Goal: Transaction & Acquisition: Purchase product/service

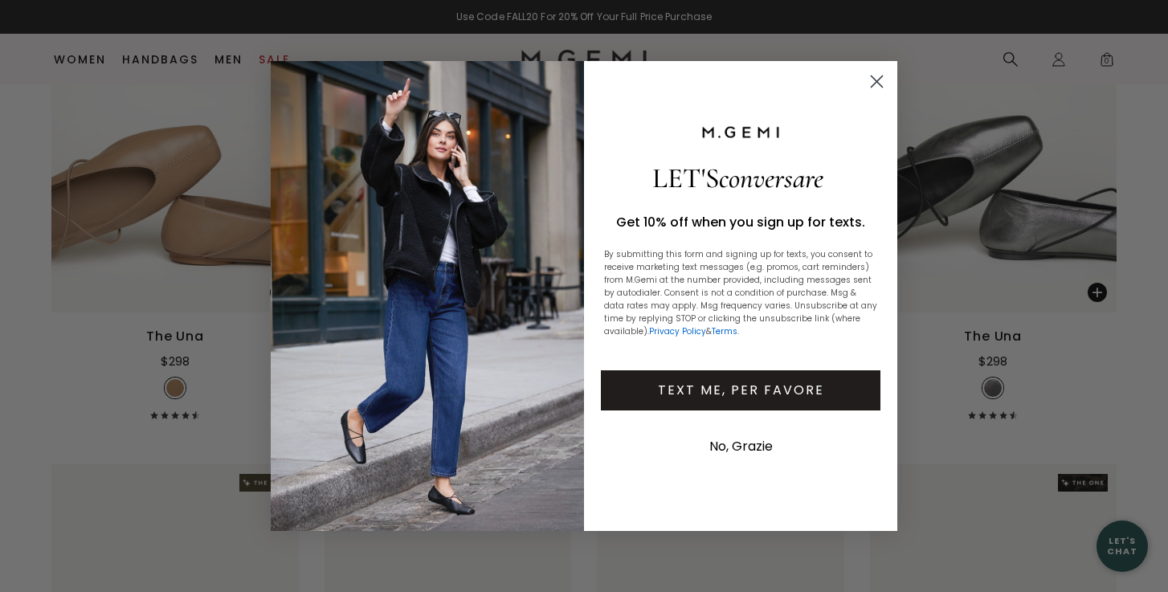
scroll to position [861, 0]
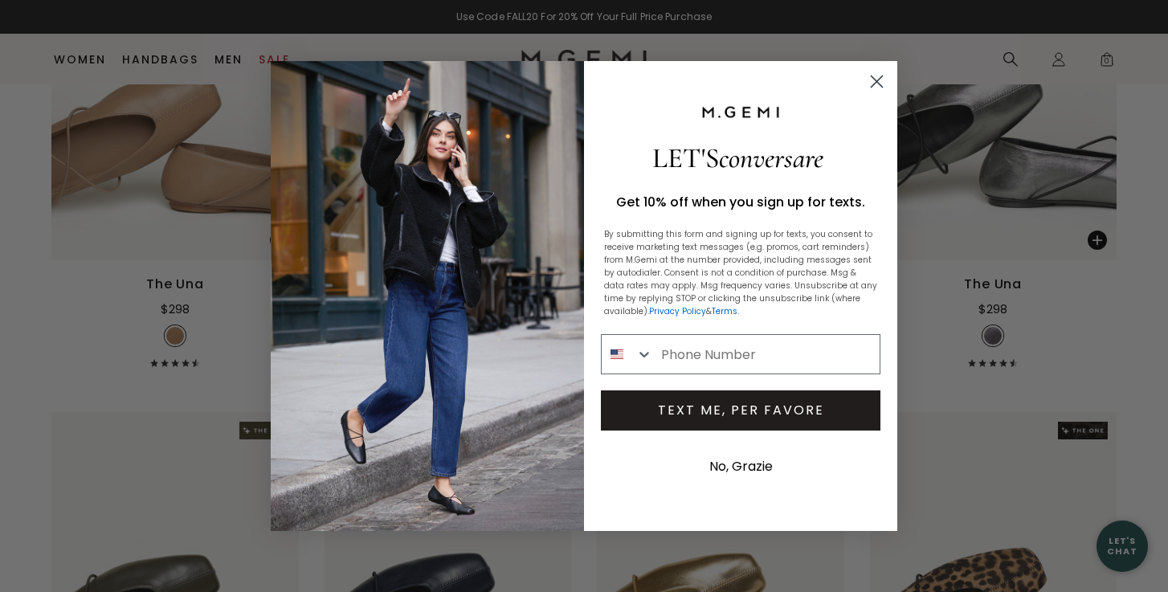
click at [883, 74] on circle "Close dialog" at bounding box center [876, 81] width 27 height 27
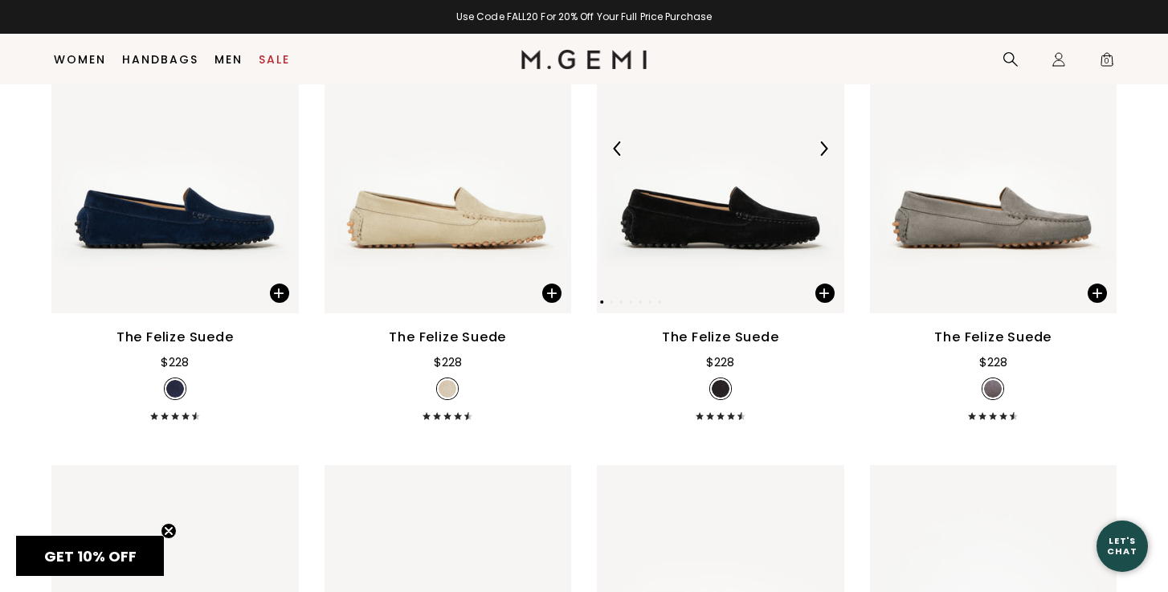
scroll to position [2735, 0]
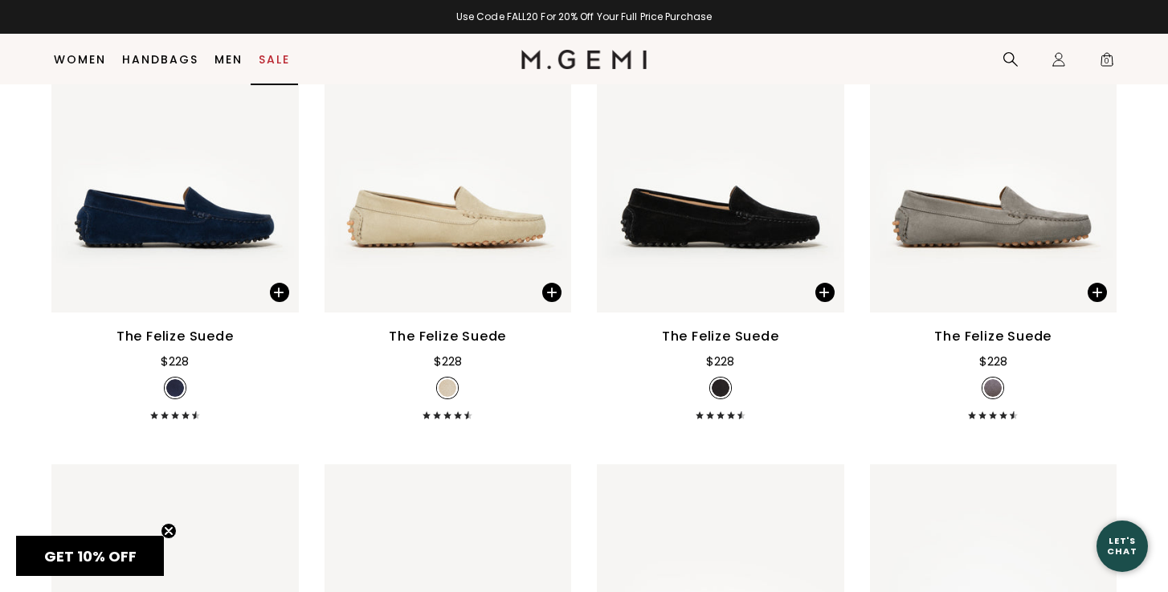
click at [281, 54] on link "Sale" at bounding box center [274, 59] width 31 height 13
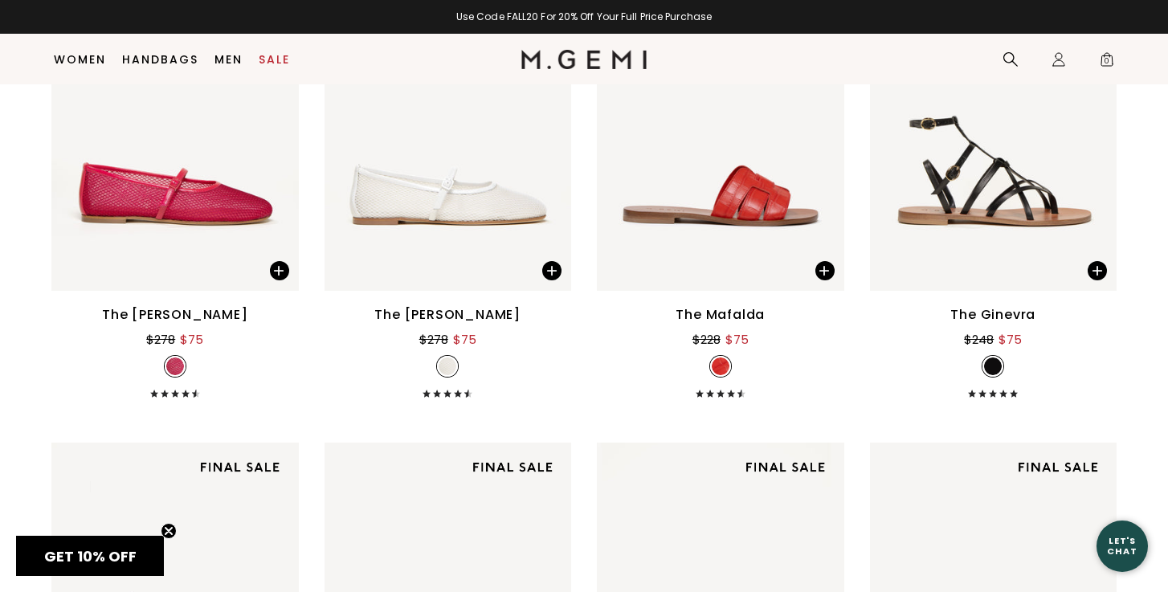
scroll to position [7565, 0]
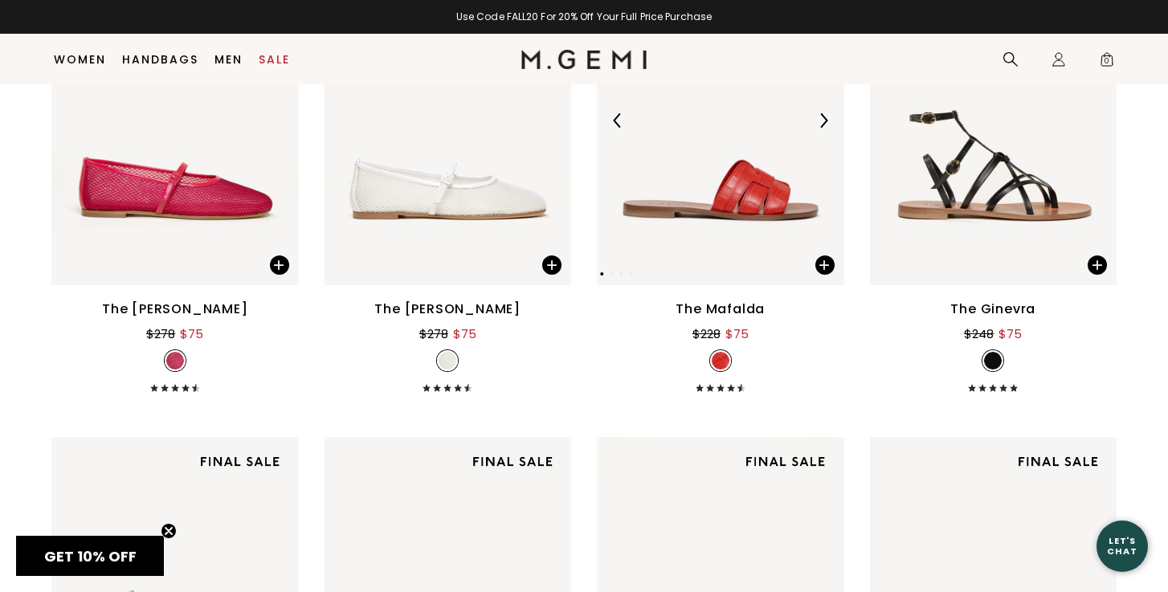
click at [765, 200] on img at bounding box center [720, 120] width 247 height 330
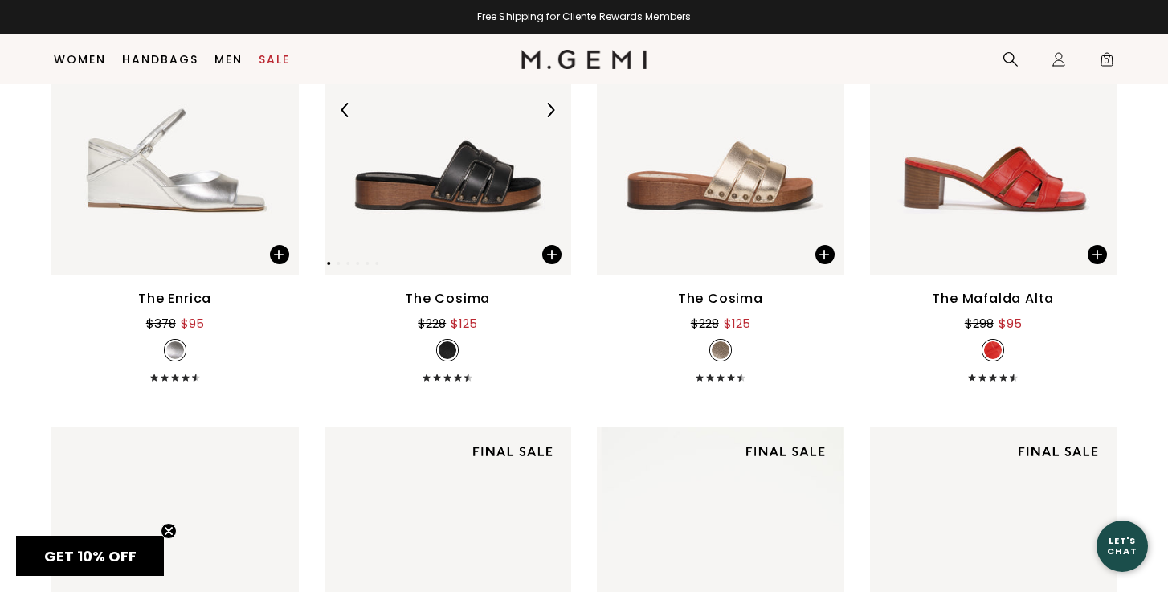
scroll to position [8539, 0]
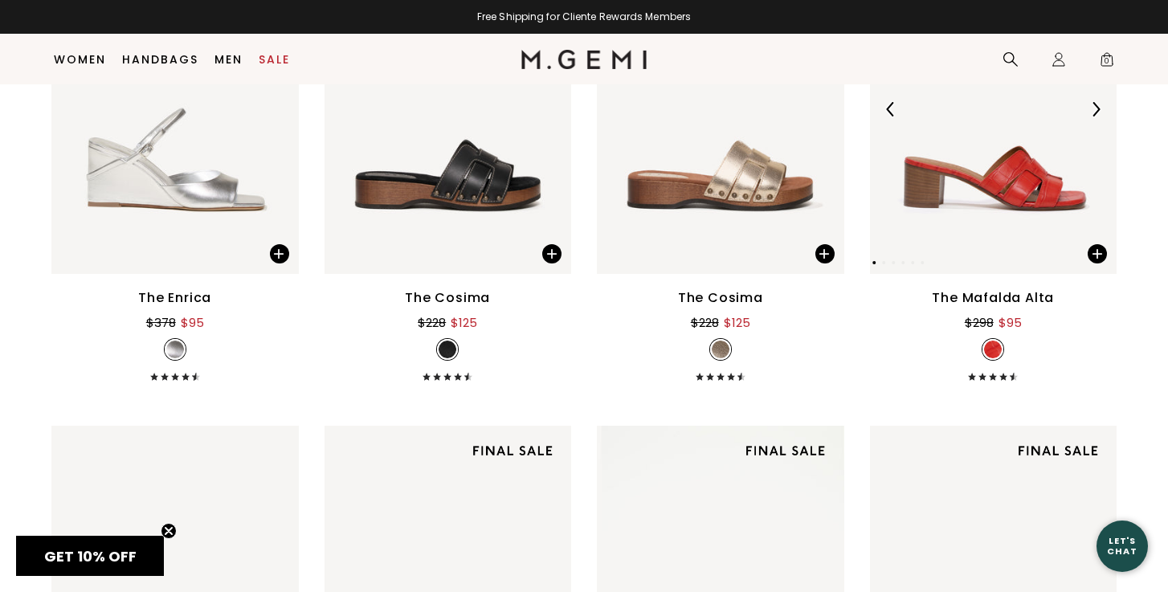
click at [1043, 220] on img at bounding box center [993, 110] width 247 height 330
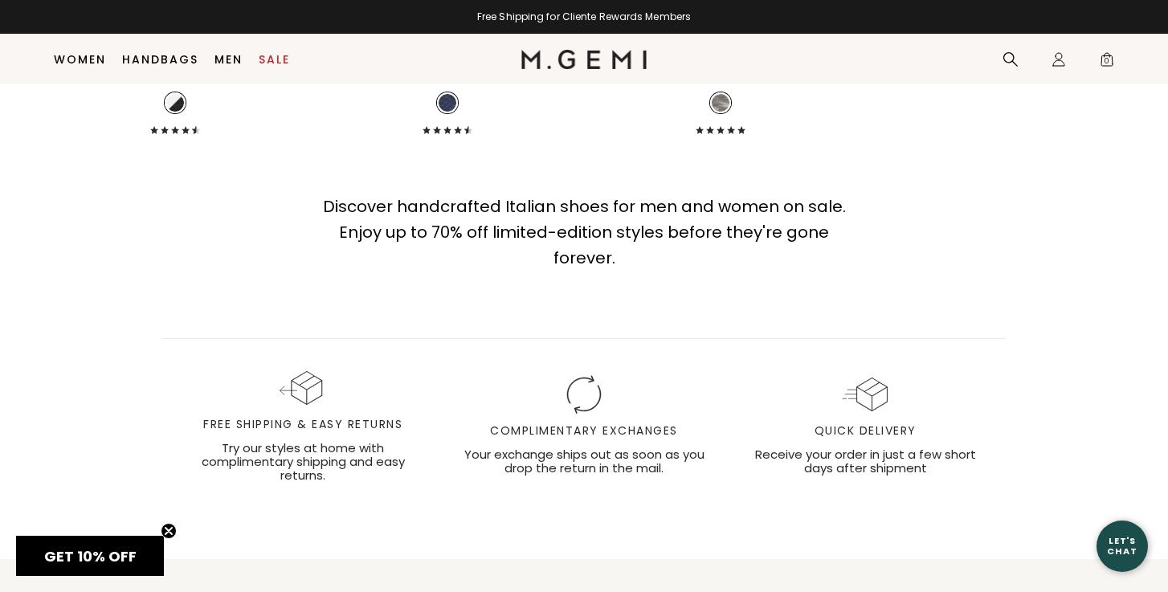
scroll to position [11197, 0]
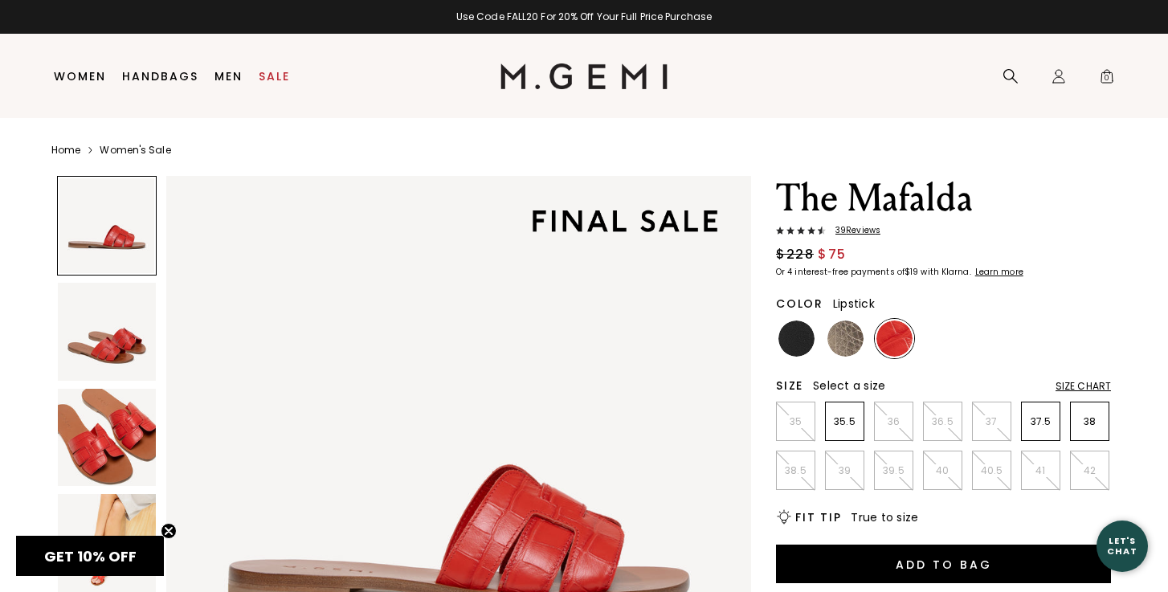
click at [119, 243] on div at bounding box center [107, 226] width 100 height 100
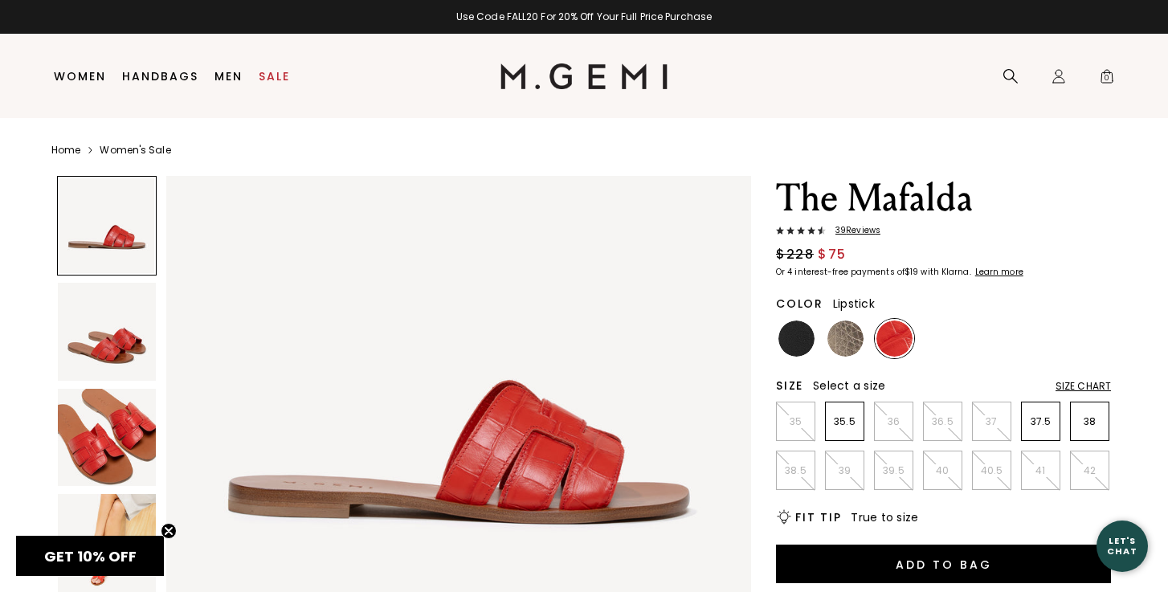
click at [117, 339] on img at bounding box center [107, 332] width 98 height 98
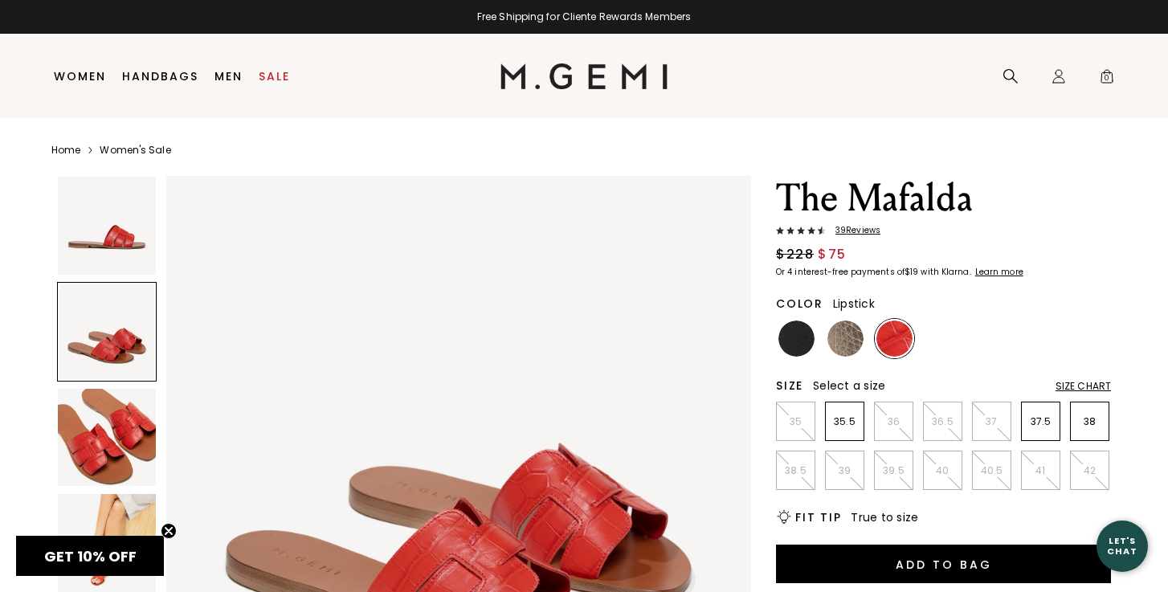
click at [124, 422] on img at bounding box center [107, 438] width 98 height 98
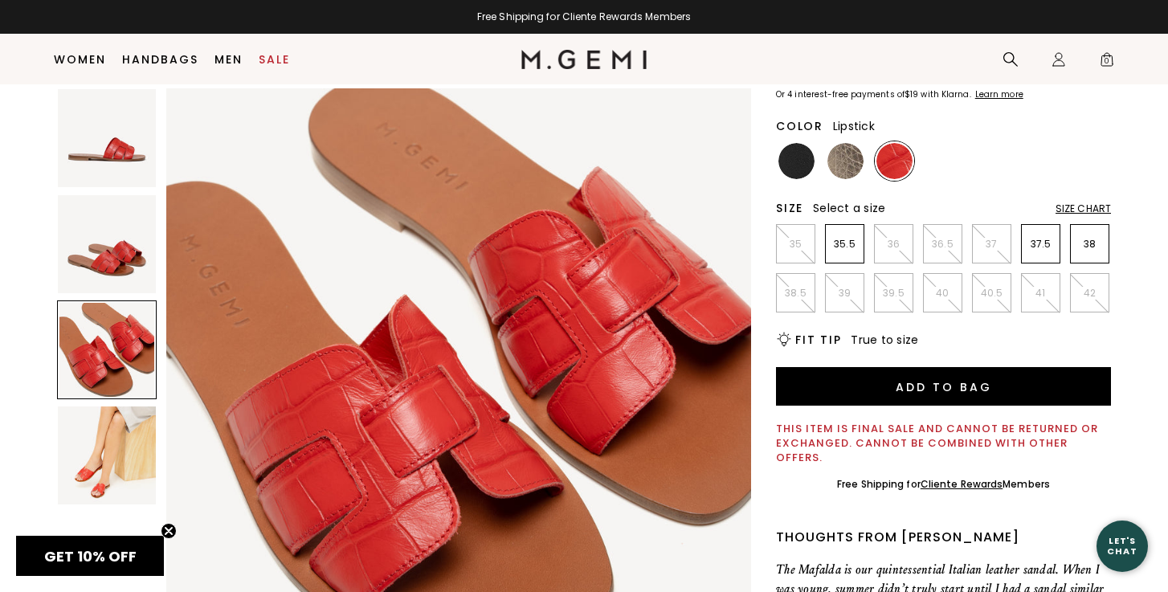
scroll to position [145, 0]
click at [124, 422] on img at bounding box center [107, 455] width 98 height 98
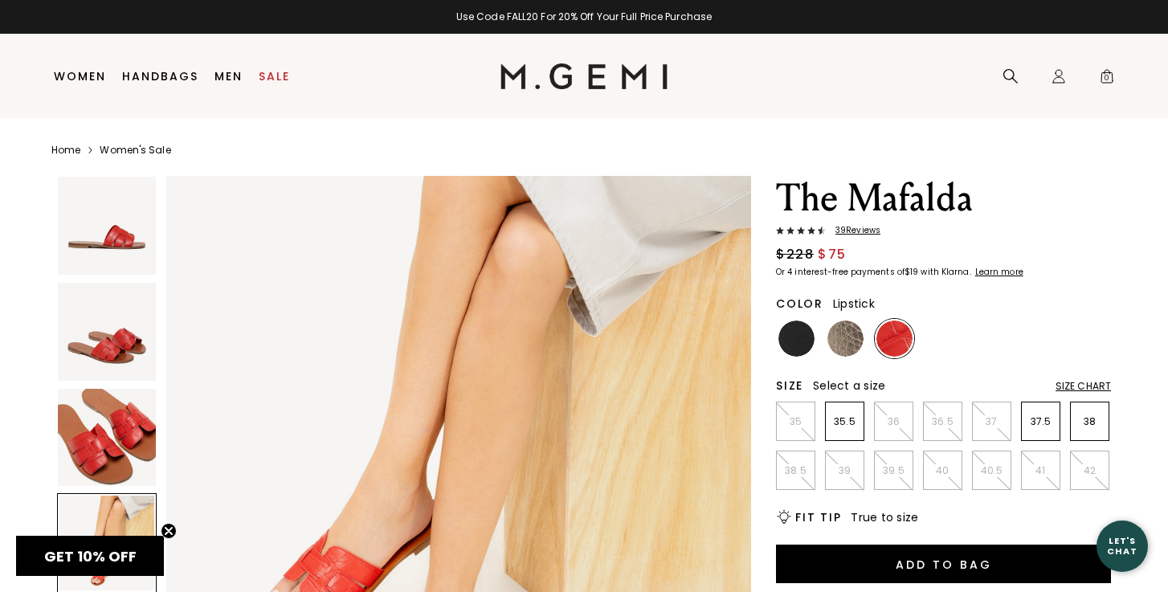
scroll to position [0, 0]
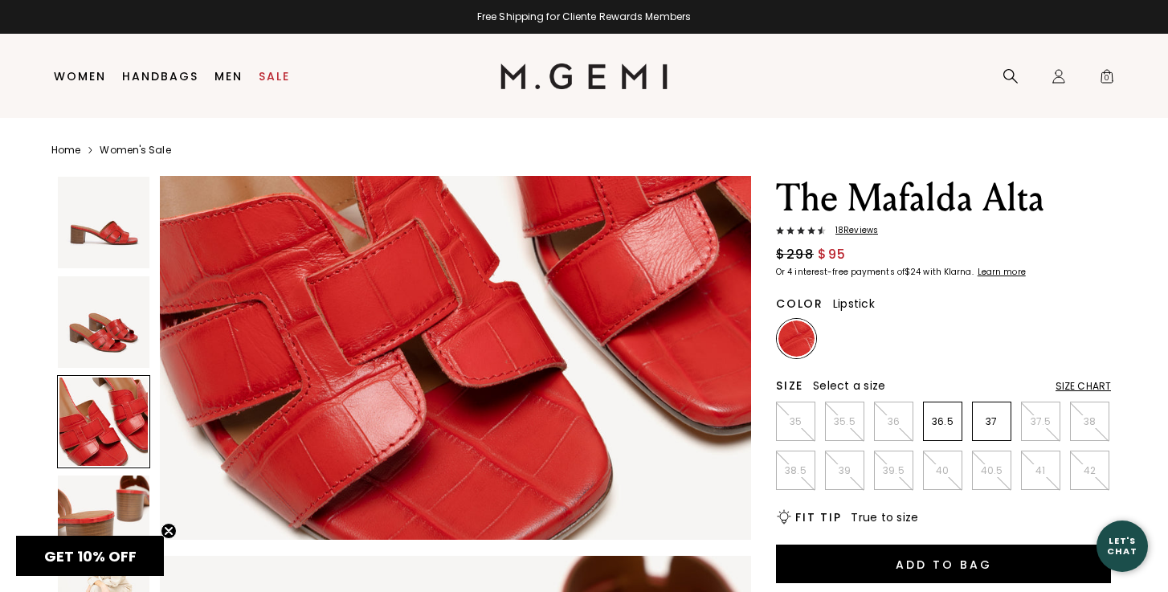
scroll to position [1450, 0]
